Goal: Task Accomplishment & Management: Use online tool/utility

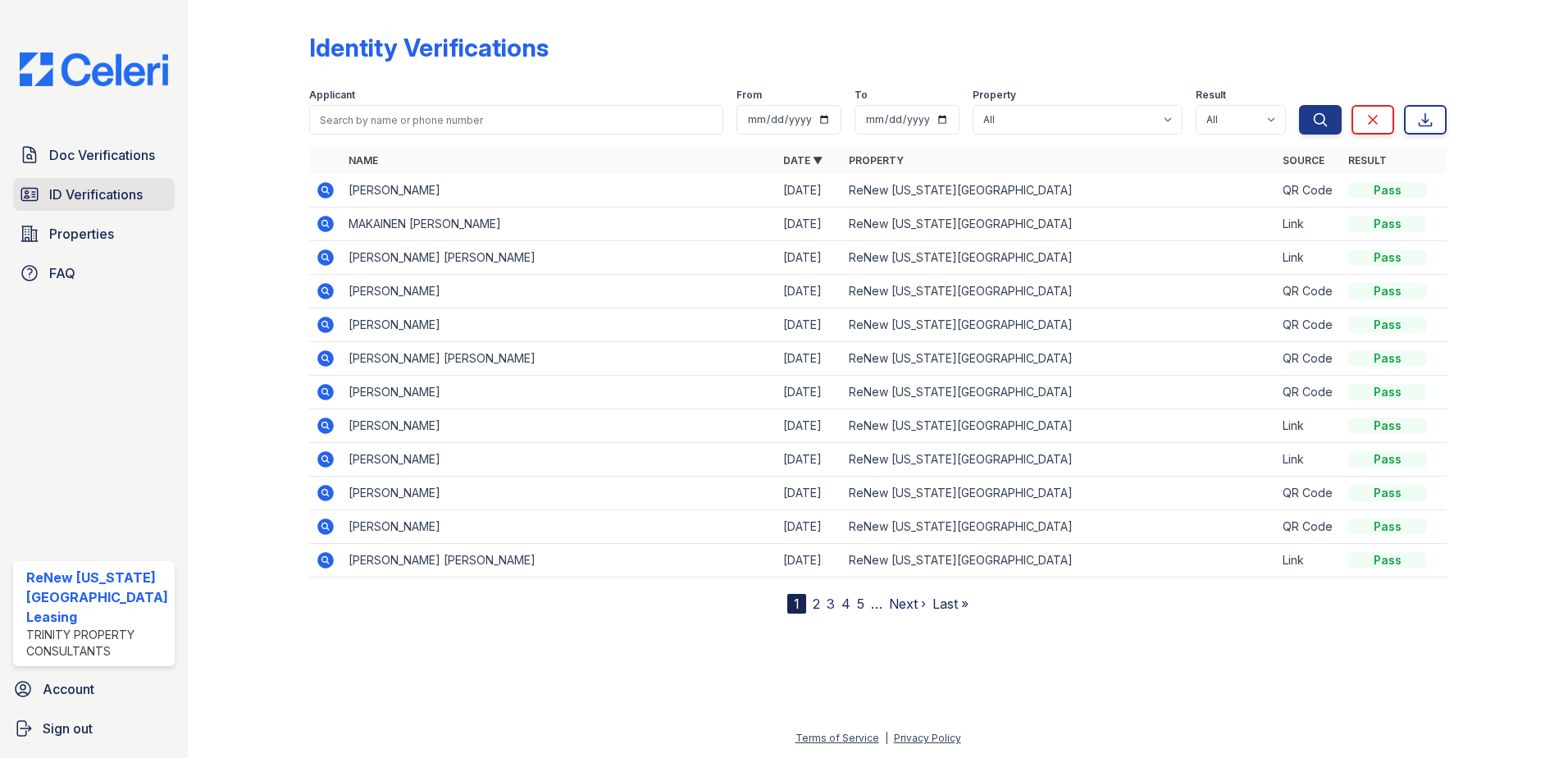
click at [123, 186] on span "ID Verifications" at bounding box center [96, 194] width 94 height 20
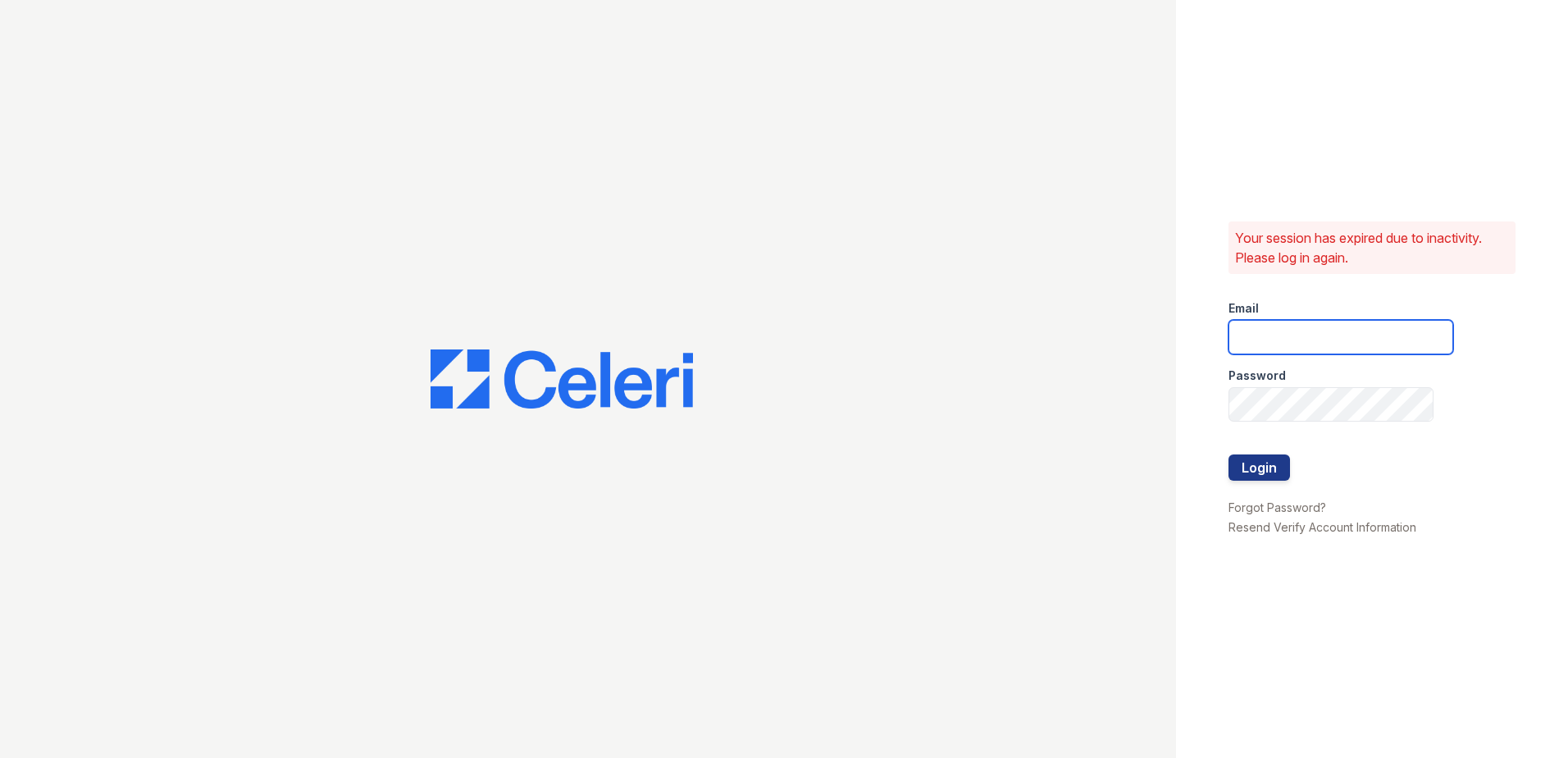
type input "[EMAIL_ADDRESS][DOMAIN_NAME]"
click at [1270, 465] on button "Login" at bounding box center [1259, 467] width 62 height 26
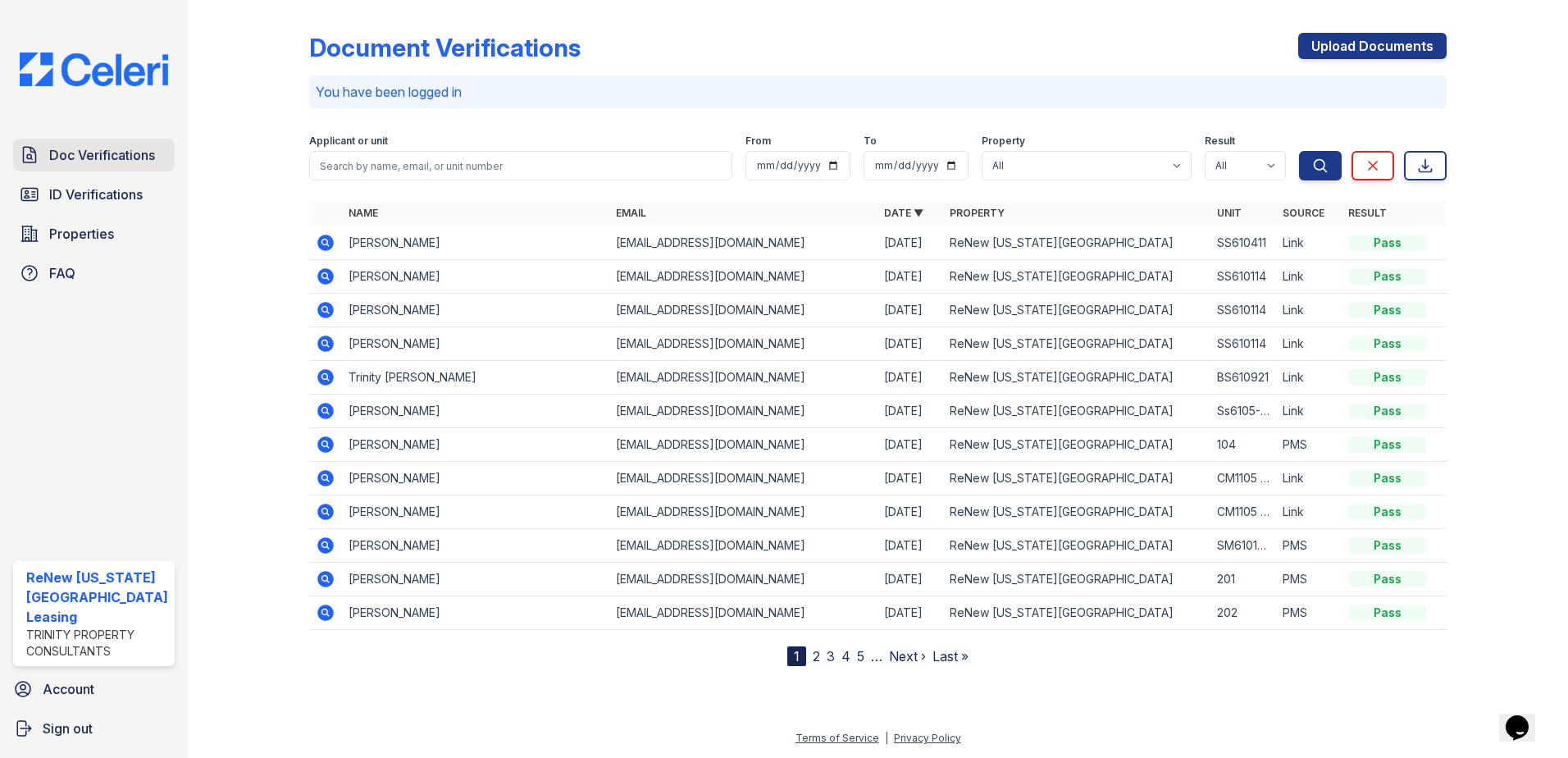
click at [130, 146] on span "Doc Verifications" at bounding box center [101, 155] width 106 height 20
